Goal: Task Accomplishment & Management: Manage account settings

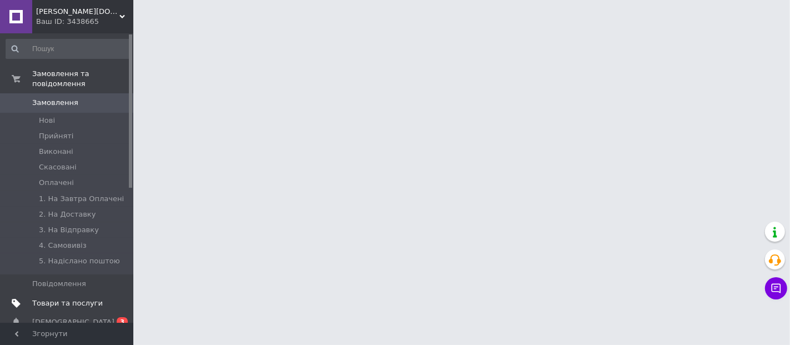
click at [89, 298] on span "Товари та послуги" at bounding box center [67, 303] width 71 height 10
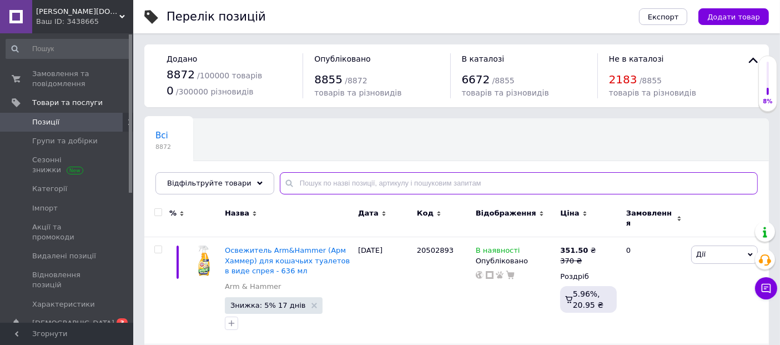
click at [392, 185] on input "text" at bounding box center [519, 183] width 478 height 22
paste input "VeggieDog Origin"
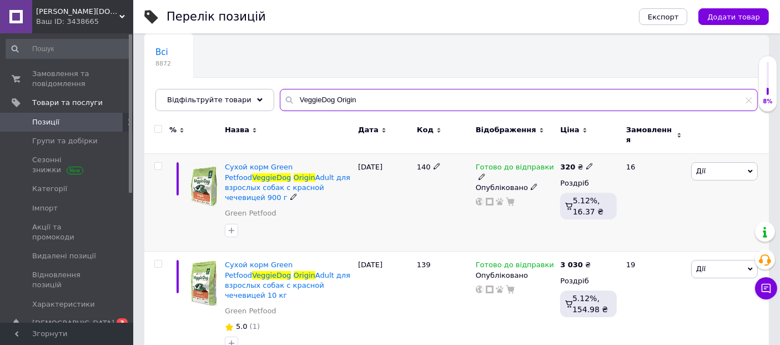
scroll to position [86, 0]
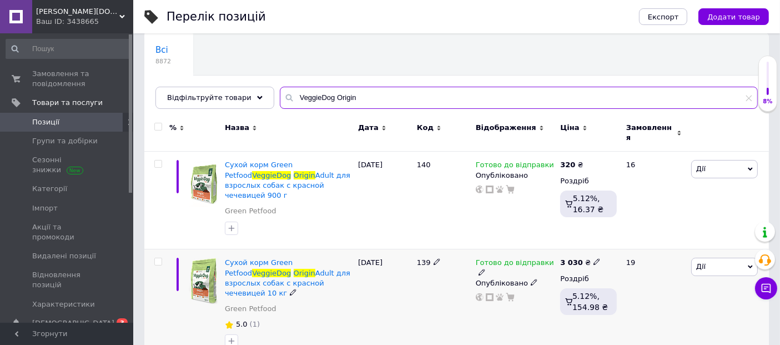
type input "VeggieDog Origin"
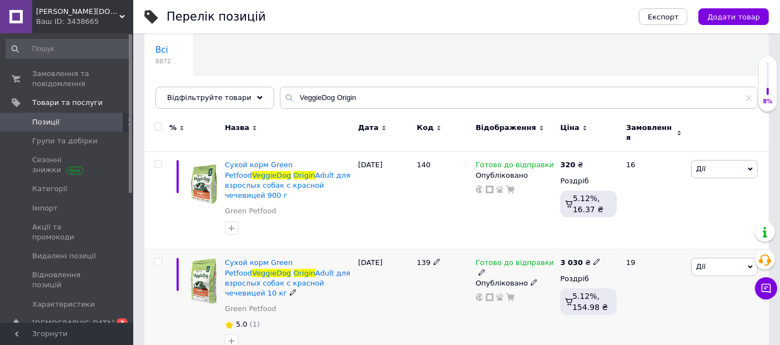
click at [485, 269] on icon at bounding box center [482, 272] width 7 height 7
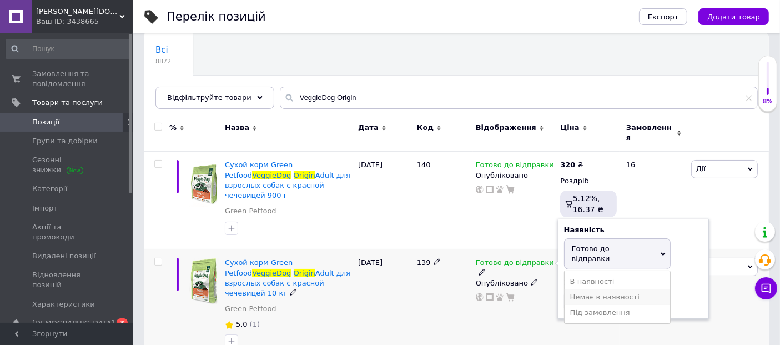
click at [600, 289] on li "Немає в наявності" at bounding box center [618, 297] width 106 height 16
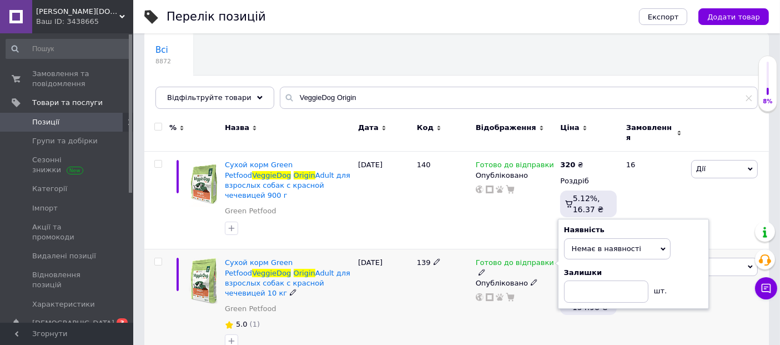
click at [395, 289] on div "27.08.2025" at bounding box center [385, 305] width 59 height 112
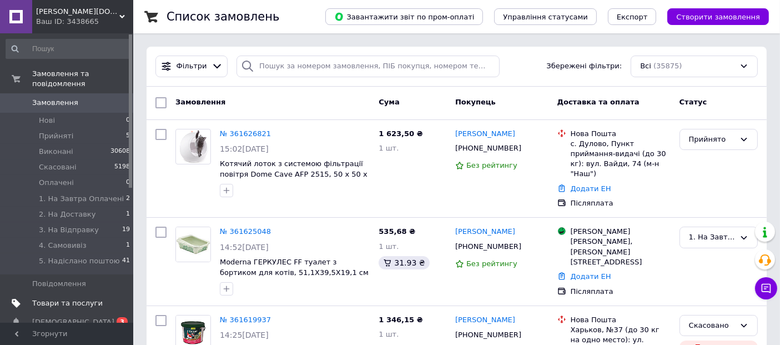
click at [68, 298] on span "Товари та послуги" at bounding box center [67, 303] width 71 height 10
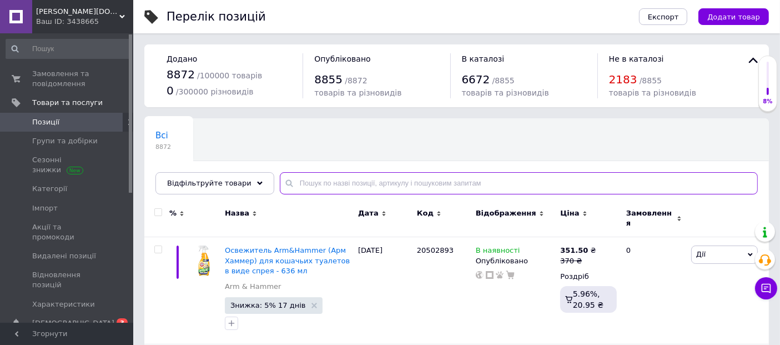
click at [339, 180] on input "text" at bounding box center [519, 183] width 478 height 22
paste input "VeggieDog grainfree"
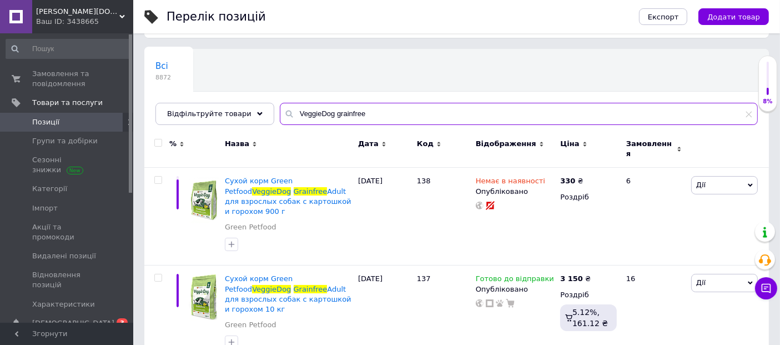
scroll to position [70, 0]
drag, startPoint x: 129, startPoint y: 94, endPoint x: 7, endPoint y: 87, distance: 122.4
click at [7, 87] on div "JOSIZOO- josizoo.com.ua Ваш ID: 3438665 Сайт JOSIZOO- josizoo.com.ua Кабінет по…" at bounding box center [390, 151] width 780 height 443
paste input "InsectDog hypoallergen"
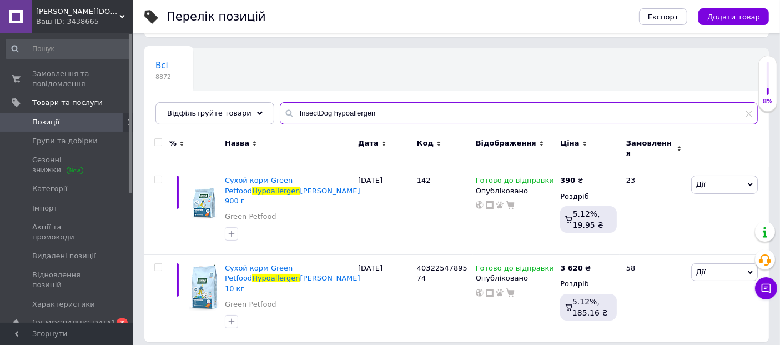
type input "InsectDog hypoallergen"
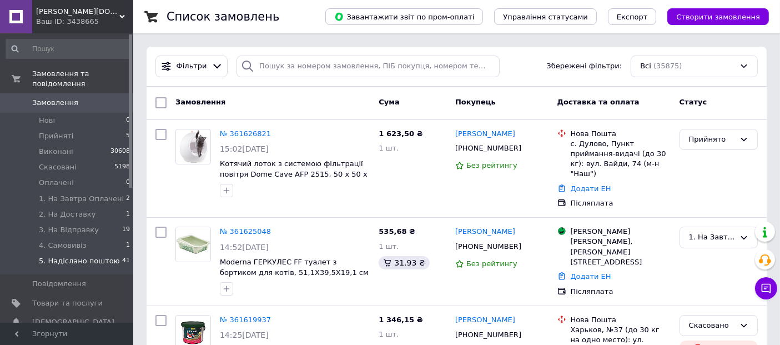
click at [83, 256] on span "5. Надіслано поштою" at bounding box center [79, 261] width 81 height 10
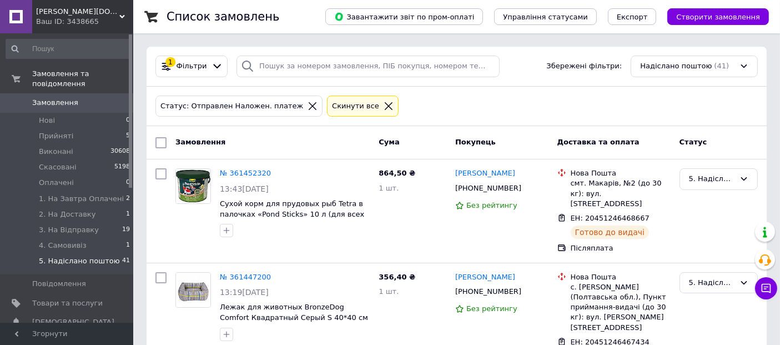
click at [191, 62] on span "Фільтри" at bounding box center [192, 66] width 31 height 11
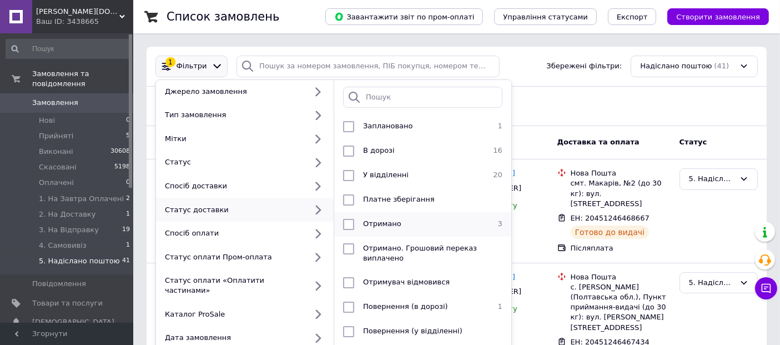
click at [354, 228] on div at bounding box center [349, 224] width 20 height 11
checkbox input "true"
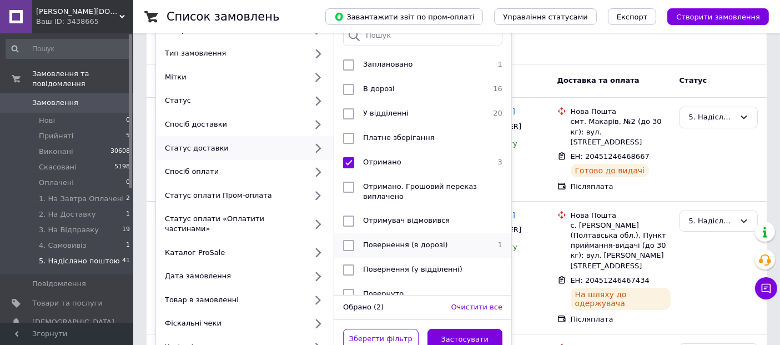
click at [456, 248] on div "Повернення (в дорозі)" at bounding box center [422, 245] width 126 height 11
checkbox input "true"
click at [471, 329] on button "Застосувати" at bounding box center [466, 340] width 76 height 22
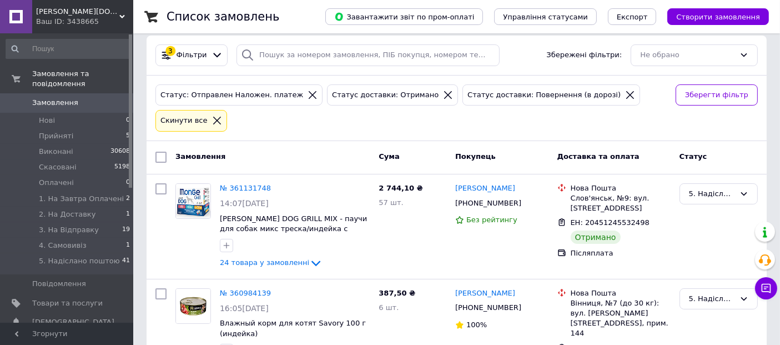
scroll to position [6, 0]
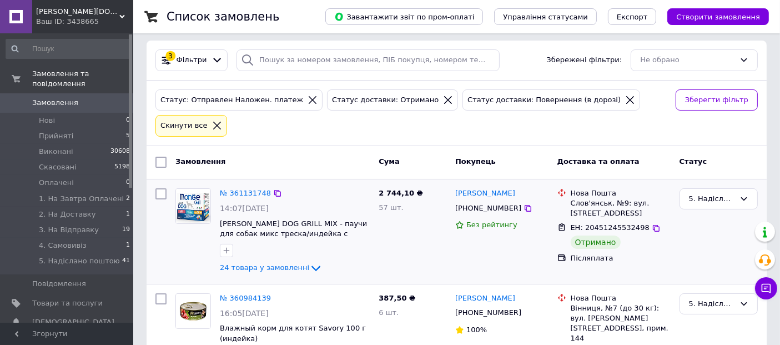
click at [163, 188] on input "checkbox" at bounding box center [161, 193] width 11 height 11
checkbox input "true"
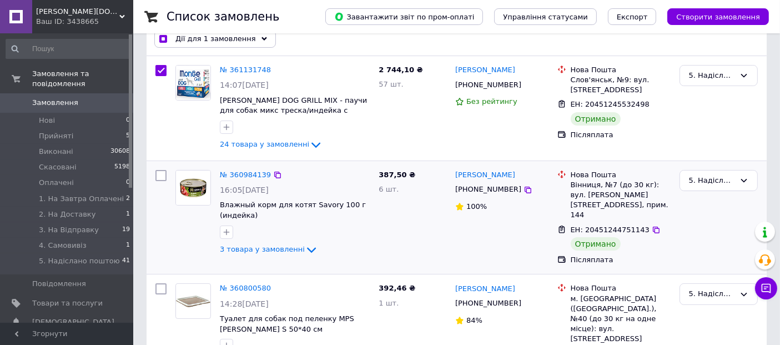
scroll to position [130, 0]
click at [157, 169] on input "checkbox" at bounding box center [161, 174] width 11 height 11
checkbox input "true"
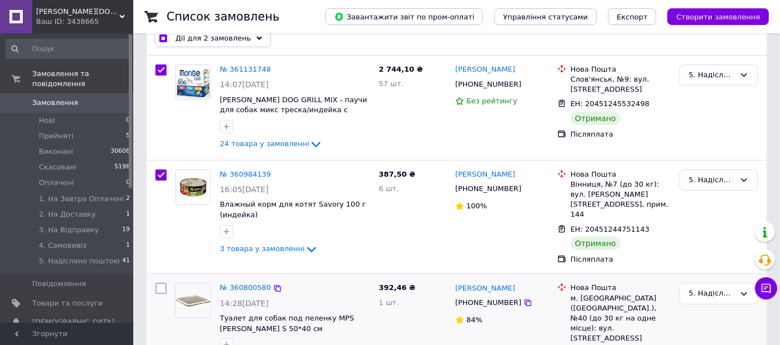
click at [158, 283] on input "checkbox" at bounding box center [161, 288] width 11 height 11
checkbox input "true"
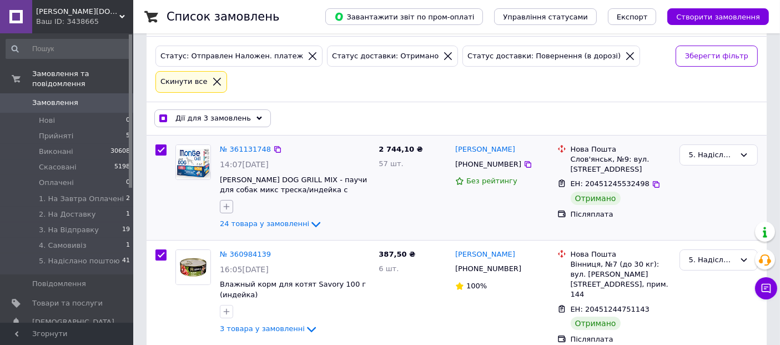
scroll to position [0, 0]
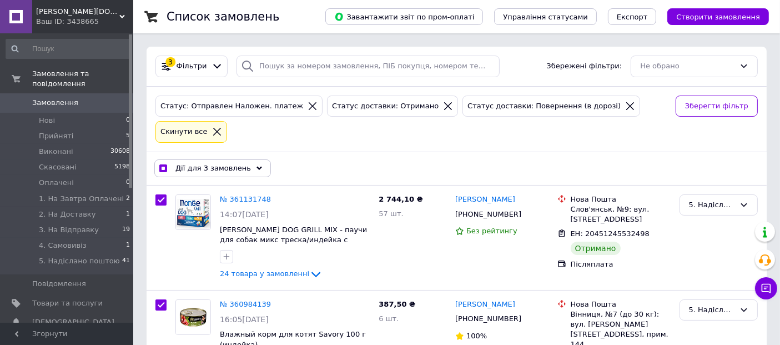
click at [222, 163] on span "Дії для 3 замовлень" at bounding box center [214, 168] width 76 height 10
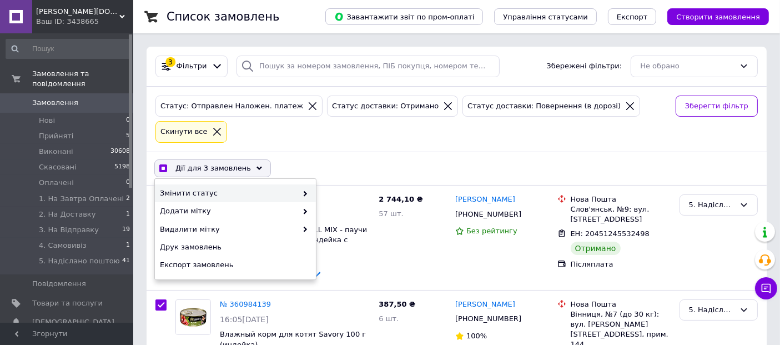
click at [289, 184] on div "Змінити статус" at bounding box center [235, 193] width 161 height 18
checkbox input "true"
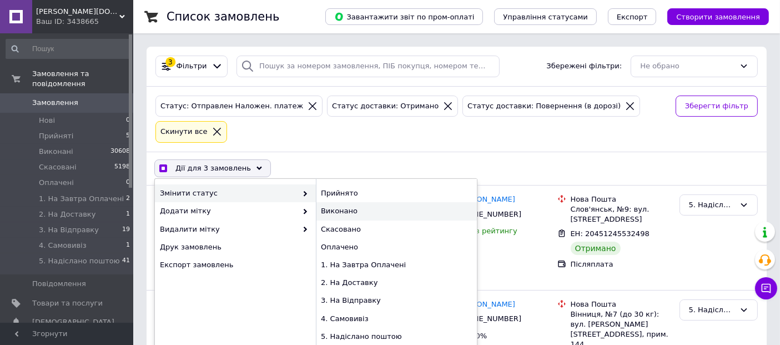
click at [369, 202] on div "Виконано" at bounding box center [396, 211] width 161 height 18
checkbox input "false"
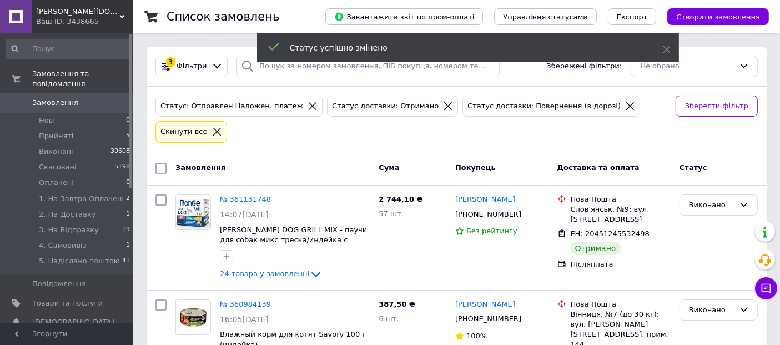
click at [49, 98] on span "Замовлення" at bounding box center [55, 103] width 46 height 10
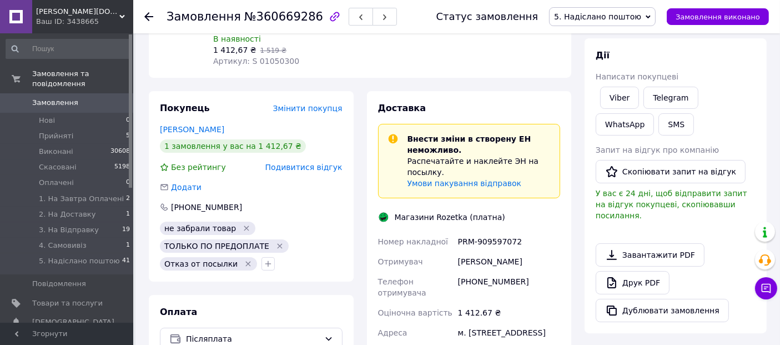
scroll to position [185, 0]
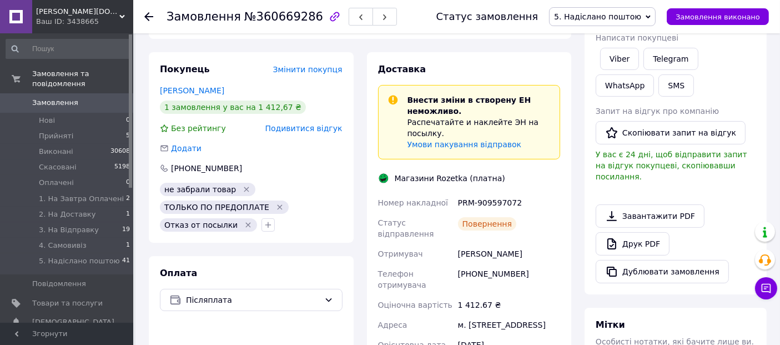
click at [324, 131] on span "Подивитися відгук" at bounding box center [304, 128] width 77 height 9
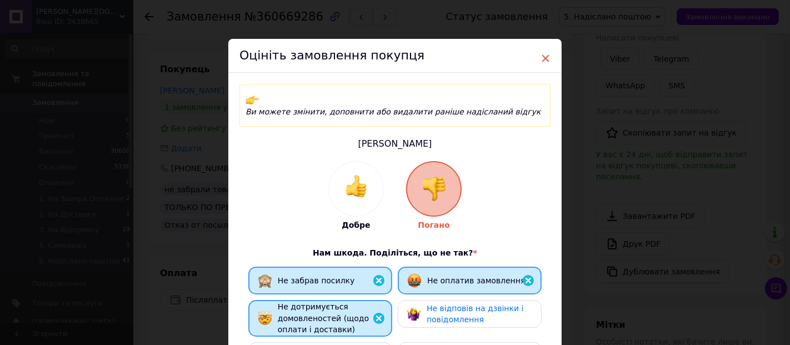
click at [543, 59] on span "×" at bounding box center [545, 58] width 10 height 19
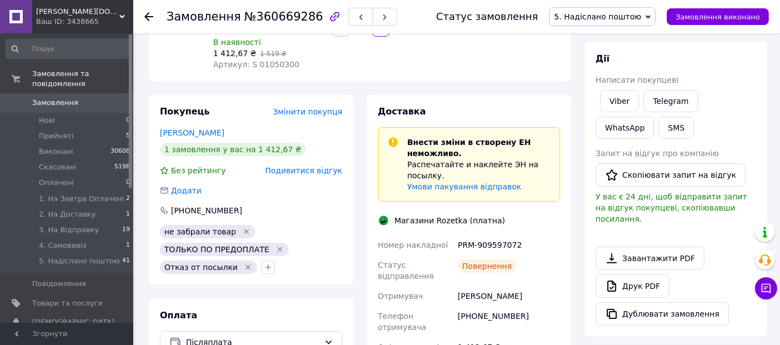
scroll to position [123, 0]
